Goal: Answer question/provide support: Answer question/provide support

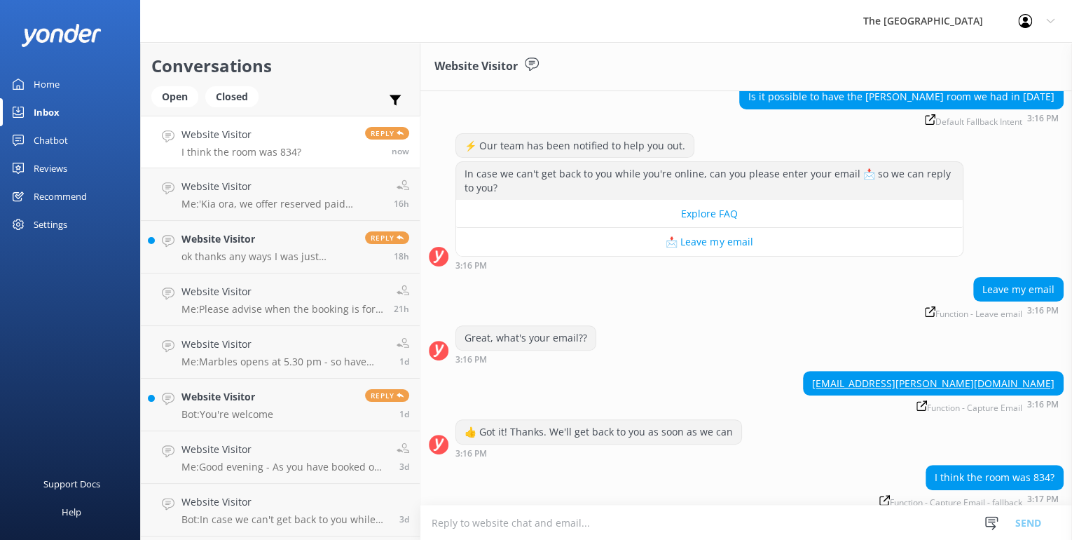
scroll to position [117, 0]
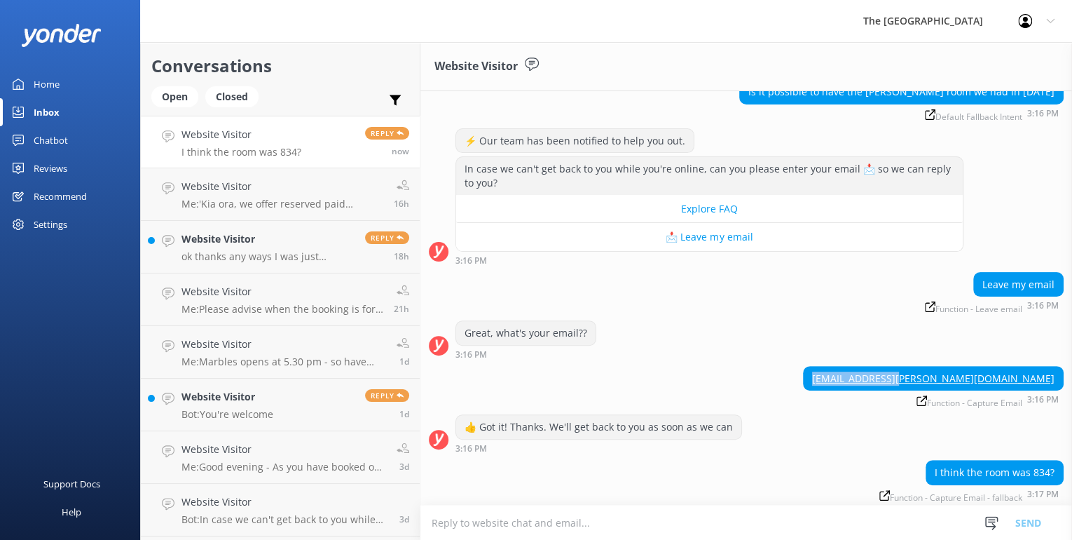
drag, startPoint x: 1048, startPoint y: 376, endPoint x: 963, endPoint y: 380, distance: 85.6
click at [963, 380] on div "[EMAIL_ADDRESS][PERSON_NAME][DOMAIN_NAME]" at bounding box center [933, 378] width 259 height 24
drag, startPoint x: 963, startPoint y: 380, endPoint x: 975, endPoint y: 376, distance: 13.3
drag, startPoint x: 975, startPoint y: 376, endPoint x: 854, endPoint y: 371, distance: 121.3
click at [854, 371] on div "[EMAIL_ADDRESS][PERSON_NAME][DOMAIN_NAME] Function - Capture Email 3:16 PM" at bounding box center [746, 387] width 652 height 42
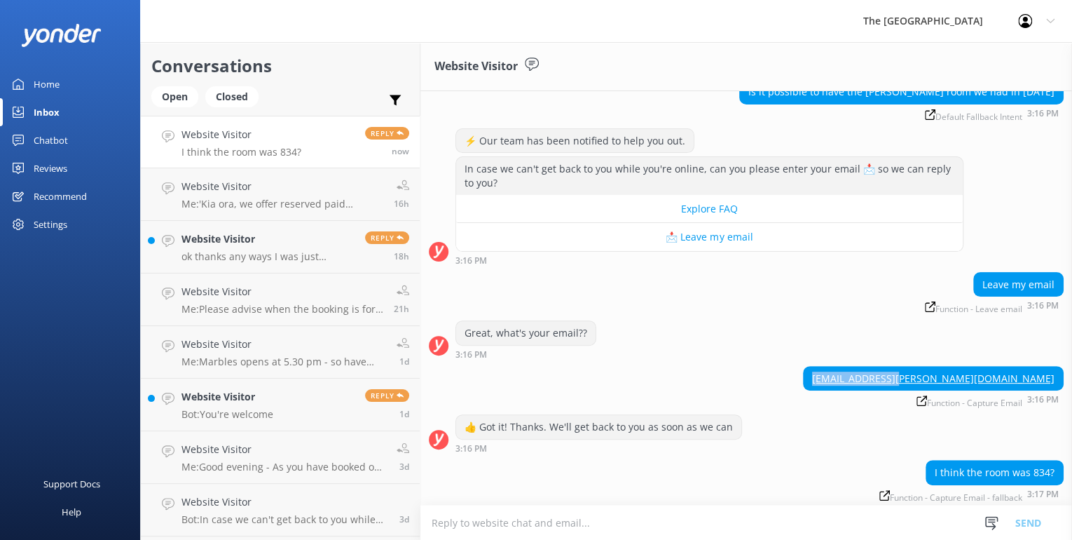
drag, startPoint x: 967, startPoint y: 374, endPoint x: 1048, endPoint y: 378, distance: 81.4
click at [1048, 378] on div "[EMAIL_ADDRESS][PERSON_NAME][DOMAIN_NAME]" at bounding box center [933, 378] width 259 height 24
copy link "[EMAIL_ADDRESS][PERSON_NAME][DOMAIN_NAME]"
click at [523, 520] on textarea at bounding box center [746, 522] width 652 height 34
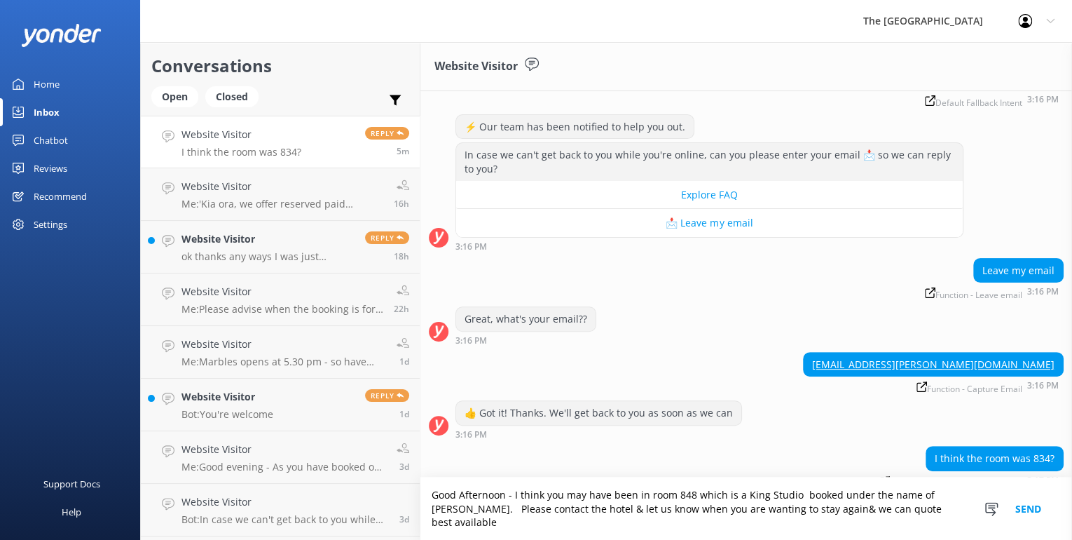
scroll to position [145, 0]
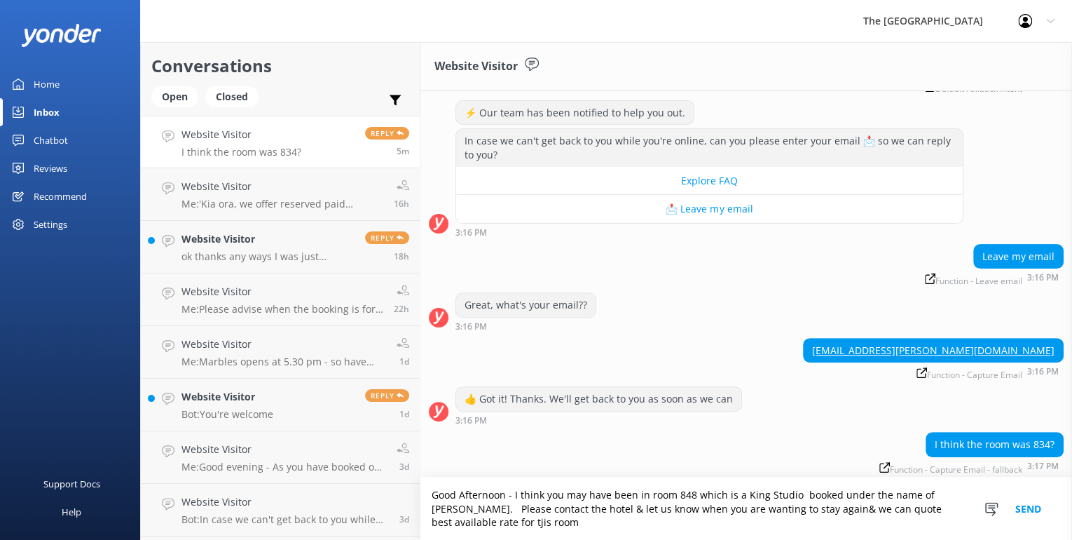
drag, startPoint x: 569, startPoint y: 525, endPoint x: 434, endPoint y: 517, distance: 135.5
click at [434, 517] on textarea "Good Afternoon - I think you may have been in room 848 which is a King Studio b…" at bounding box center [746, 508] width 652 height 62
click at [472, 530] on textarea "Good Afternoon - I think you may have been in room 848 which is a King Studio b…" at bounding box center [746, 508] width 652 height 62
type textarea "Good Afternoon - I think you may have been in room 848 which is a King Studio b…"
click at [1026, 506] on button "Send" at bounding box center [1028, 508] width 53 height 62
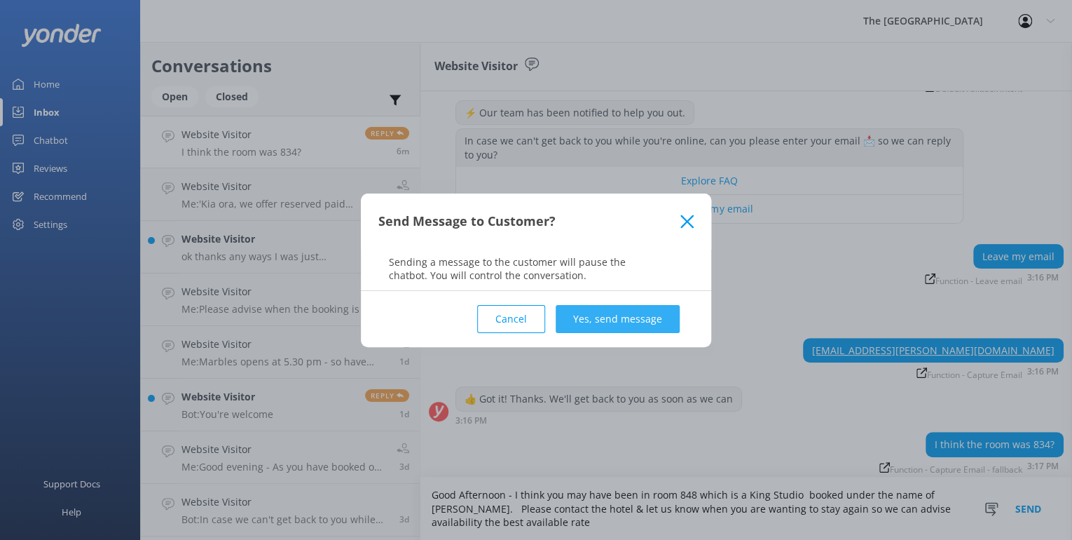
click at [604, 308] on button "Yes, send message" at bounding box center [618, 319] width 124 height 28
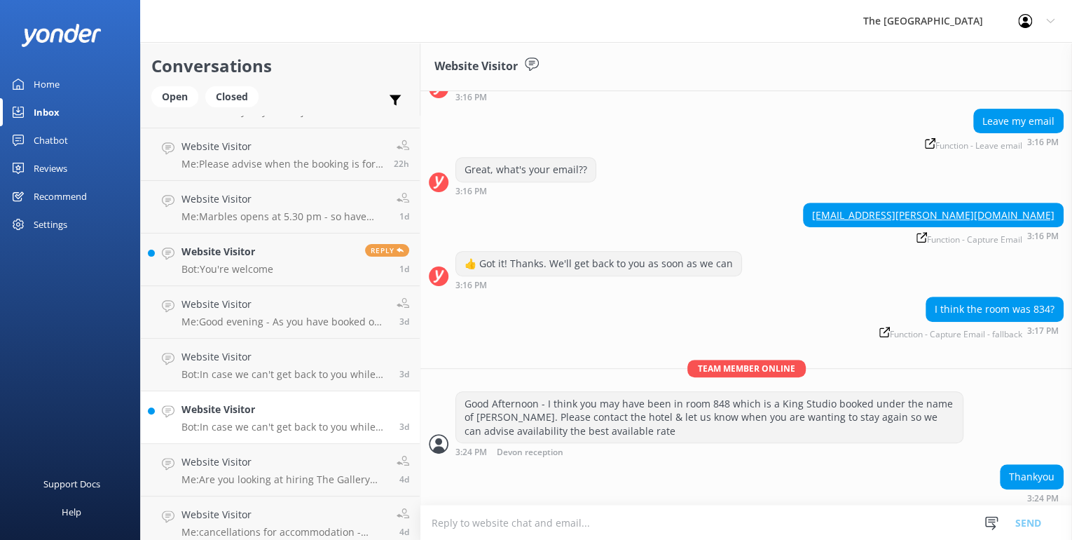
scroll to position [168, 0]
